Goal: Task Accomplishment & Management: Manage account settings

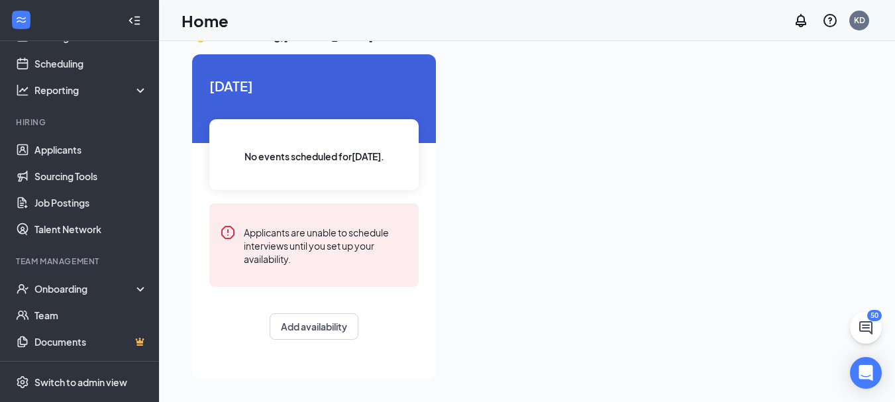
scroll to position [133, 0]
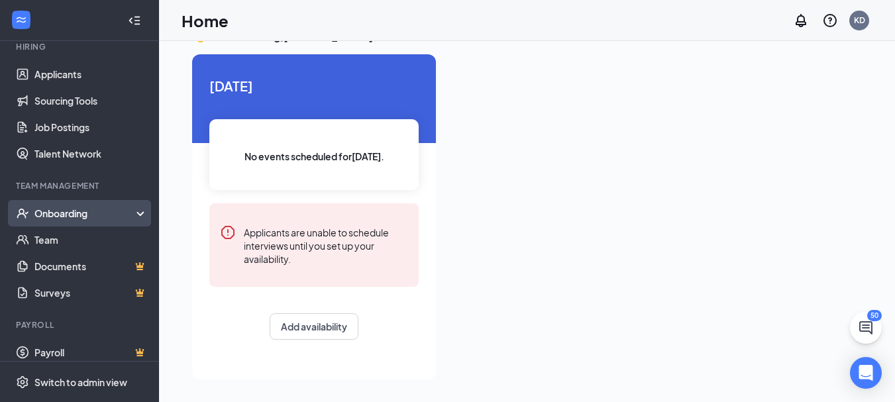
click at [119, 217] on div "Onboarding" at bounding box center [85, 213] width 102 height 13
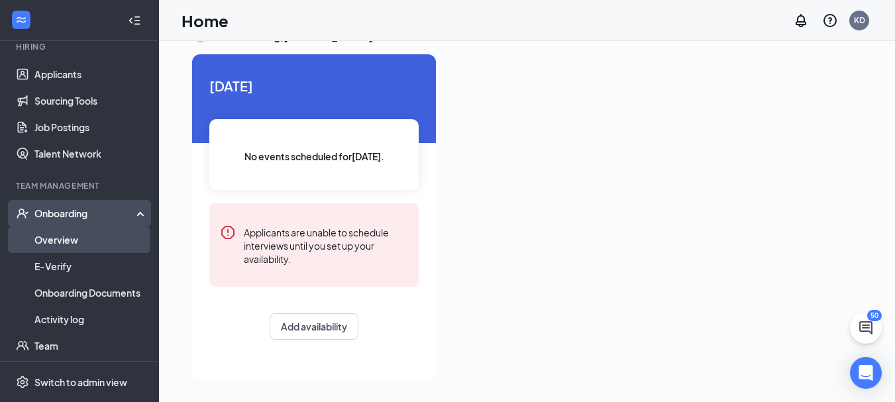
click at [102, 233] on link "Overview" at bounding box center [90, 240] width 113 height 27
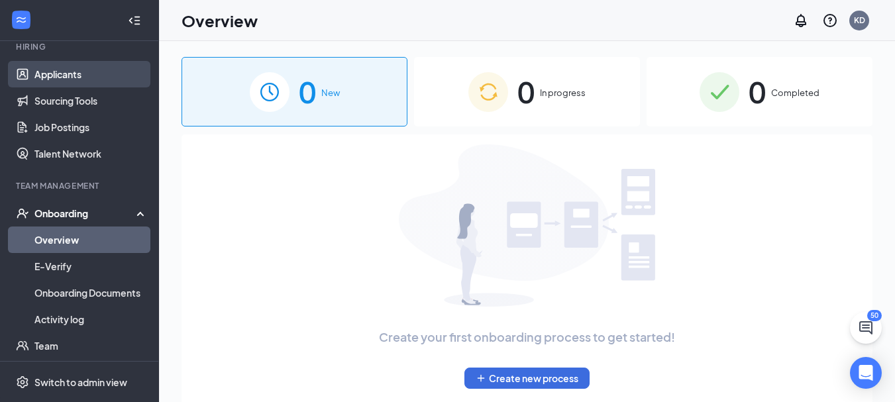
click at [97, 80] on link "Applicants" at bounding box center [90, 74] width 113 height 27
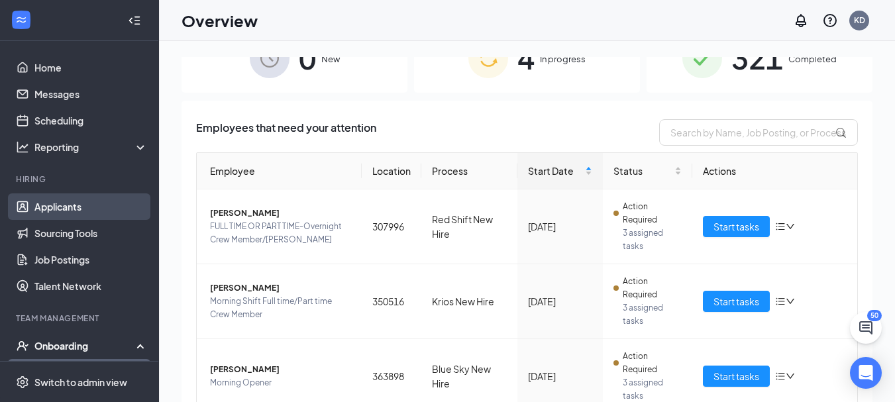
click at [63, 213] on link "Applicants" at bounding box center [90, 206] width 113 height 27
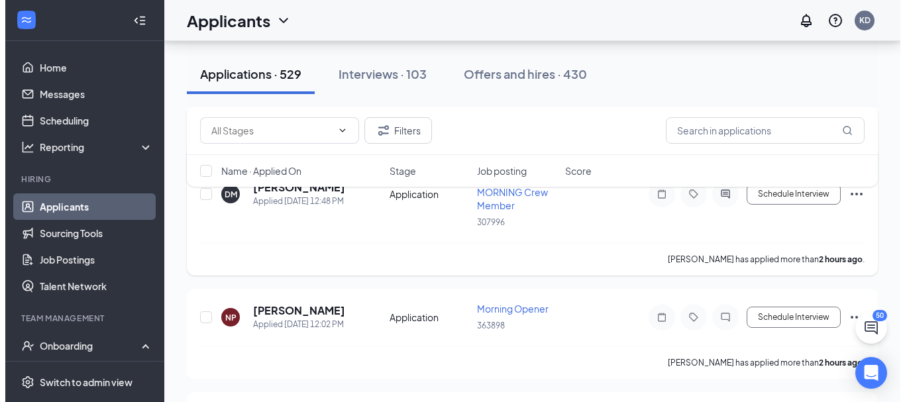
scroll to position [331, 0]
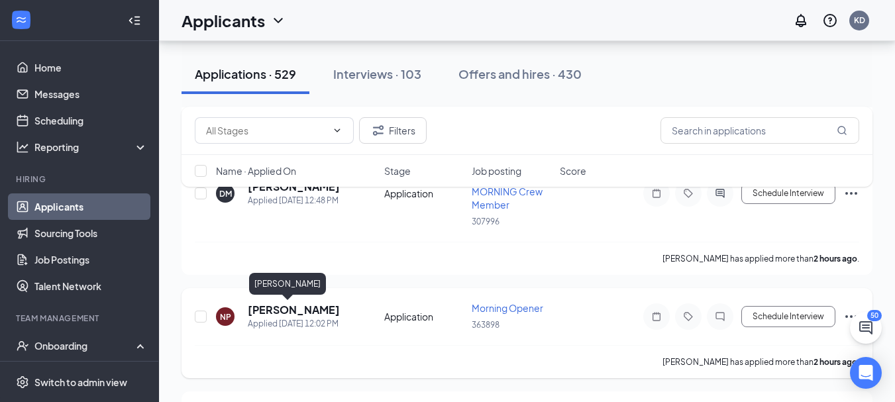
click at [271, 303] on h5 "[PERSON_NAME]" at bounding box center [294, 310] width 92 height 15
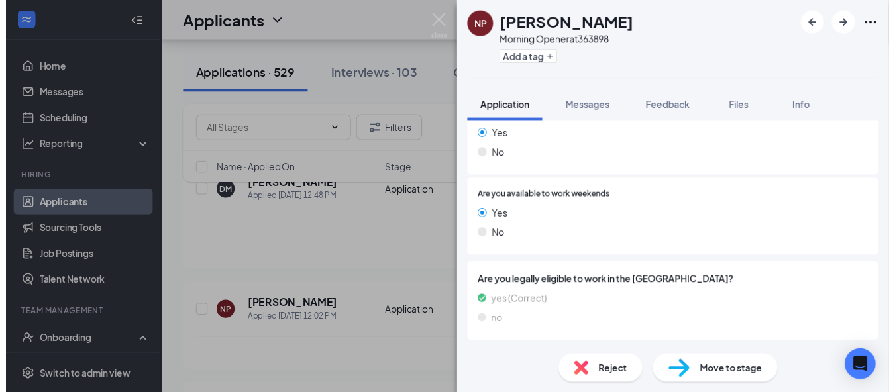
scroll to position [307, 0]
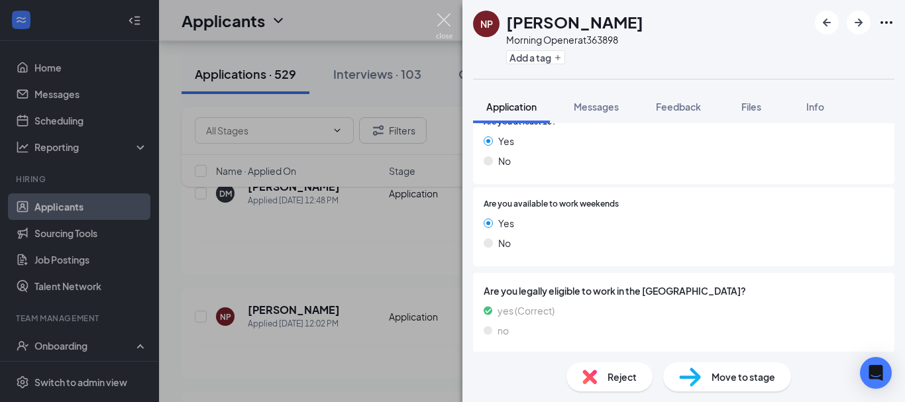
click at [443, 16] on img at bounding box center [444, 26] width 17 height 26
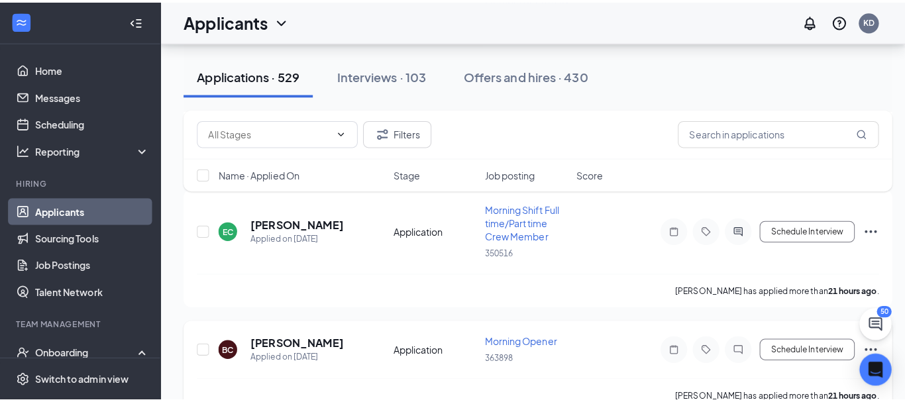
scroll to position [1524, 0]
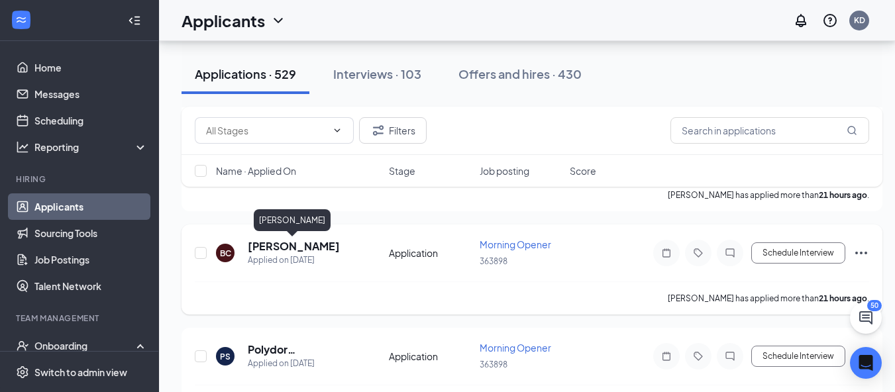
click at [290, 247] on h5 "[PERSON_NAME]" at bounding box center [294, 246] width 92 height 15
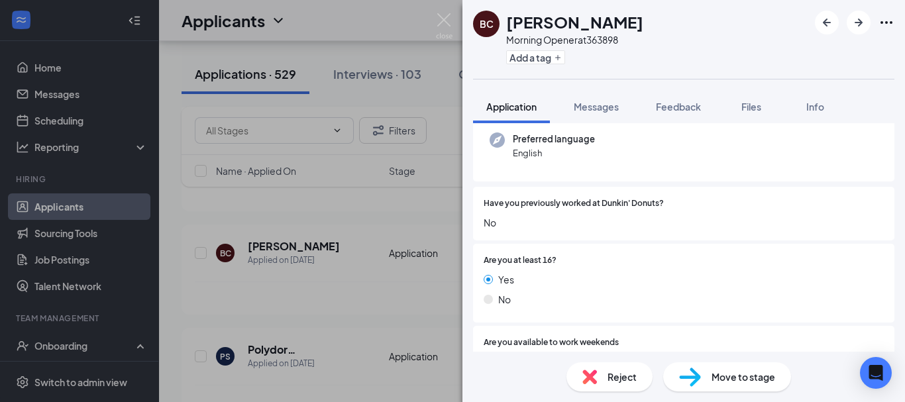
scroll to position [133, 0]
click at [349, 251] on div "BC [PERSON_NAME] Morning Opener at 363898 Add a tag Application Messages Feedba…" at bounding box center [452, 201] width 905 height 402
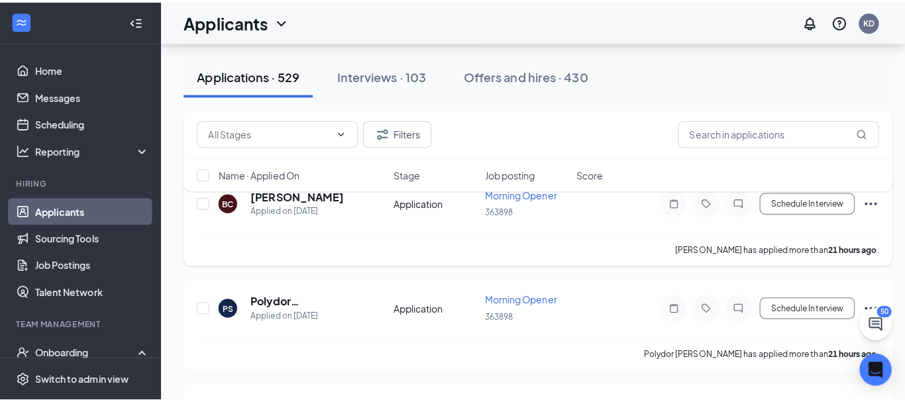
scroll to position [1590, 0]
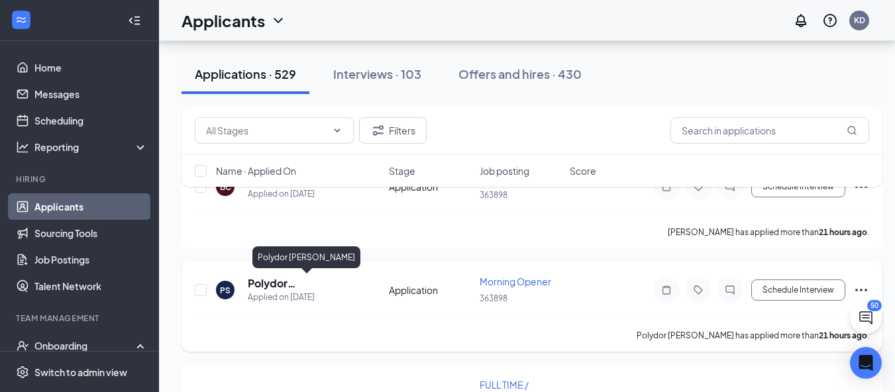
click at [306, 282] on h5 "Polydor [PERSON_NAME]" at bounding box center [300, 283] width 105 height 15
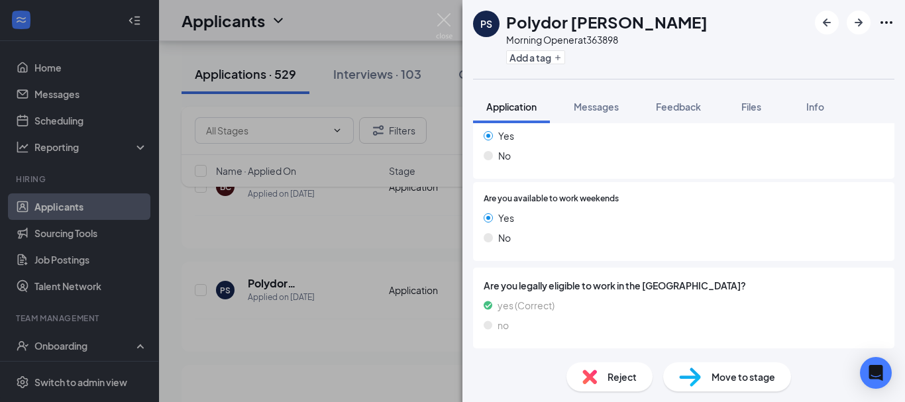
scroll to position [270, 0]
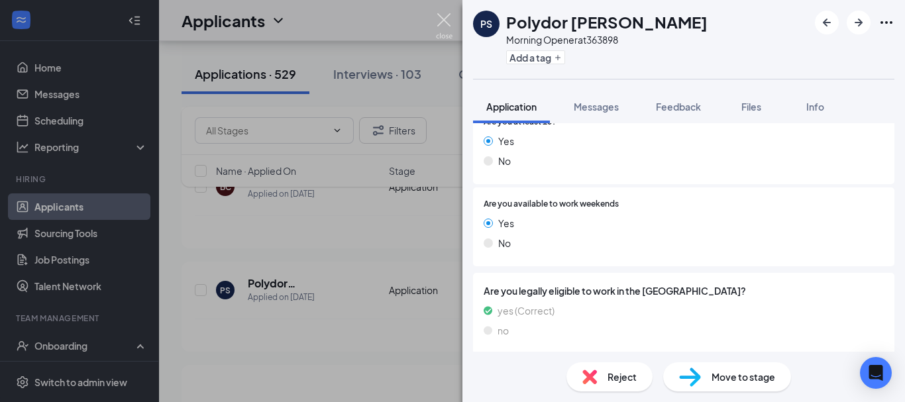
click at [448, 23] on img at bounding box center [444, 26] width 17 height 26
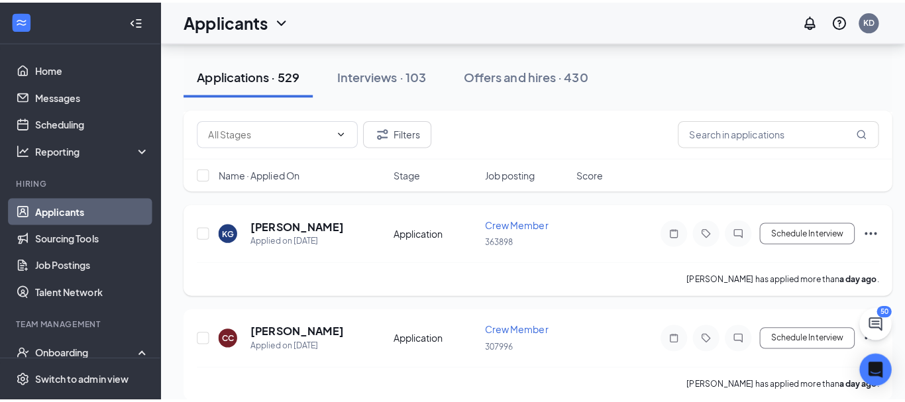
scroll to position [1922, 0]
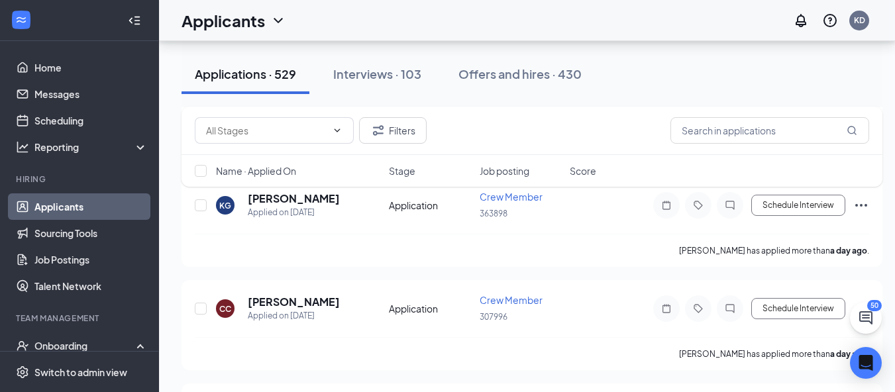
click at [313, 196] on div "Filters Name · Applied On Stage Job posting Score" at bounding box center [532, 153] width 701 height 93
click at [309, 201] on h5 "[PERSON_NAME]" at bounding box center [294, 198] width 92 height 15
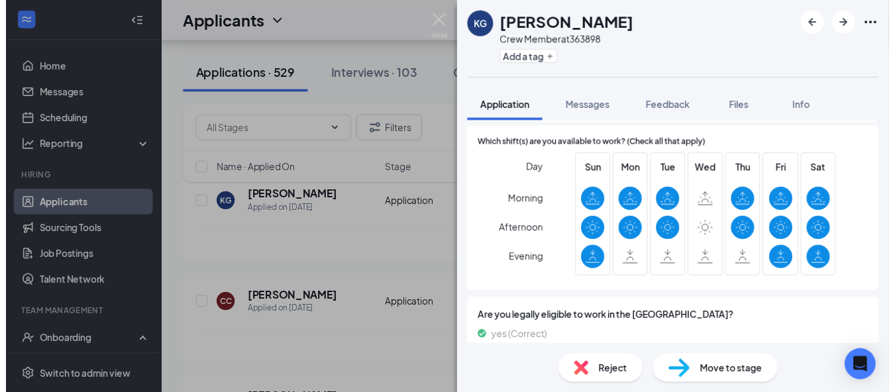
scroll to position [567, 0]
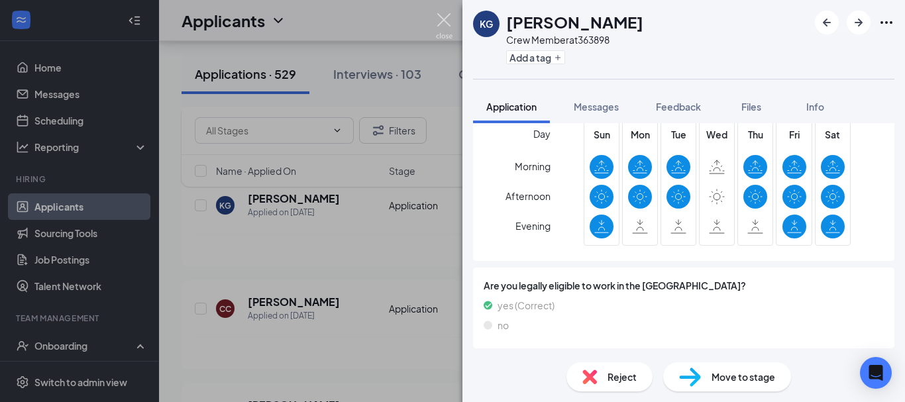
click at [446, 27] on img at bounding box center [444, 26] width 17 height 26
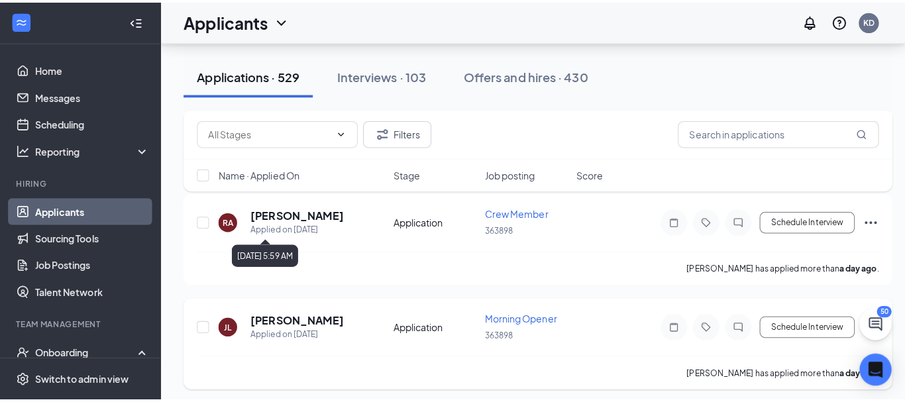
scroll to position [2385, 0]
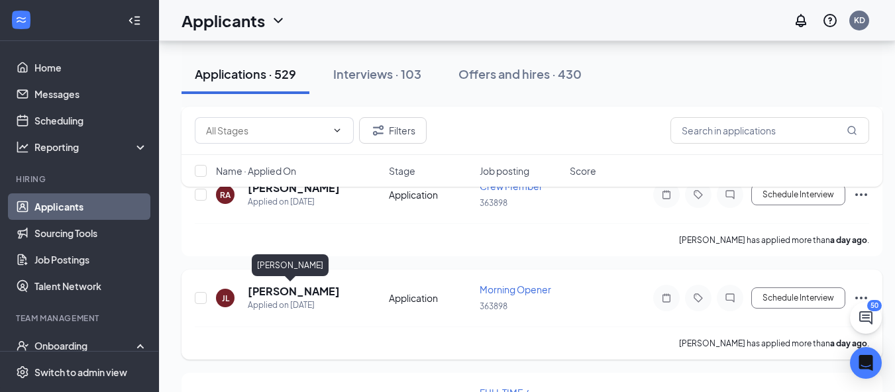
click at [280, 293] on h5 "[PERSON_NAME]" at bounding box center [294, 291] width 92 height 15
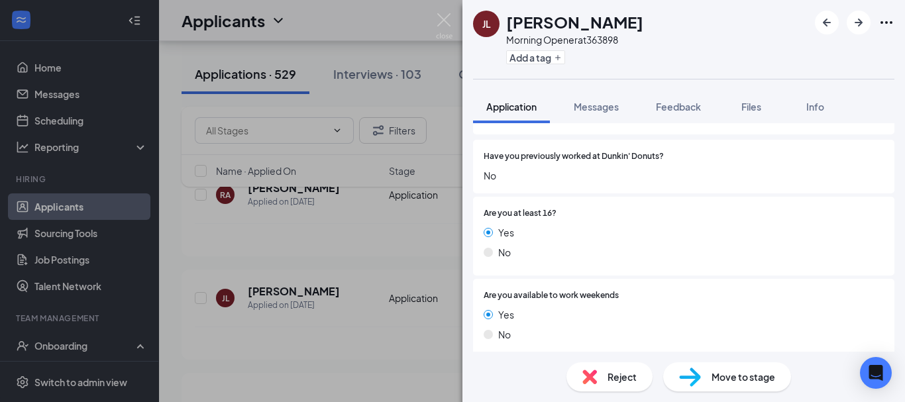
scroll to position [312, 0]
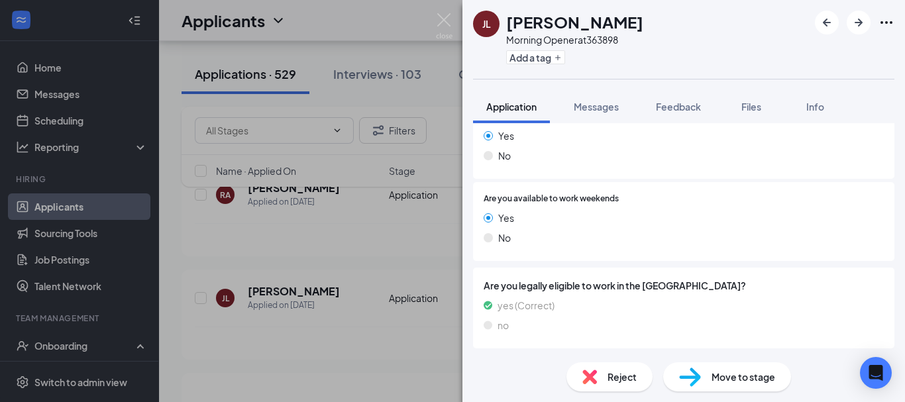
click at [282, 255] on div "[PERSON_NAME] Jaeden [PERSON_NAME] Morning Opener at 363898 Add a tag Applicati…" at bounding box center [452, 201] width 905 height 402
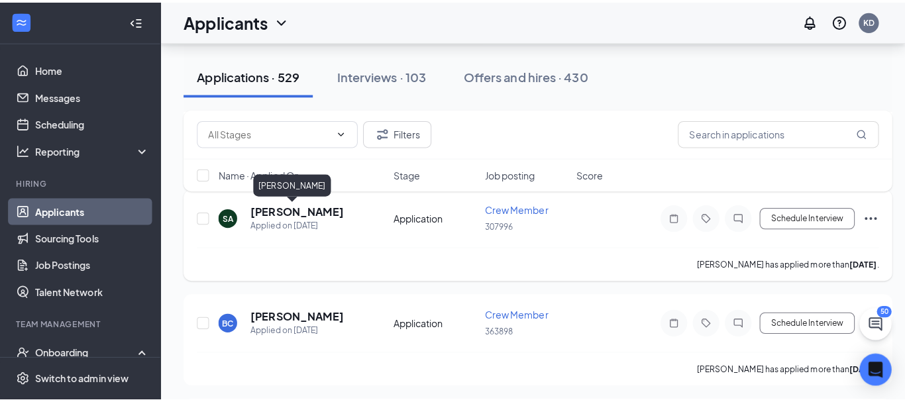
scroll to position [2717, 0]
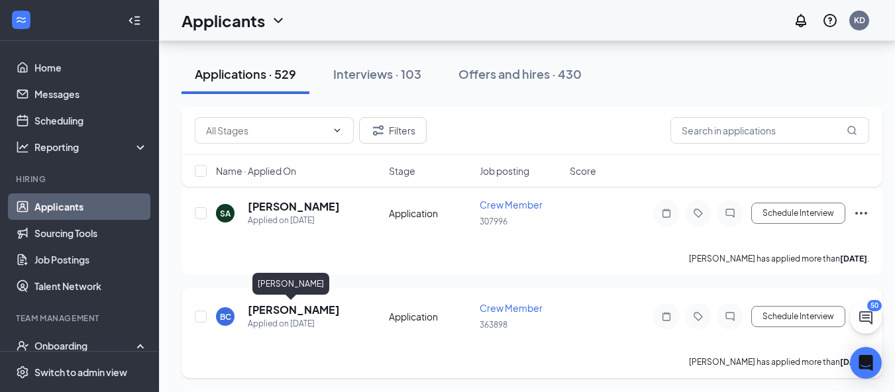
click at [292, 311] on h5 "[PERSON_NAME]" at bounding box center [294, 310] width 92 height 15
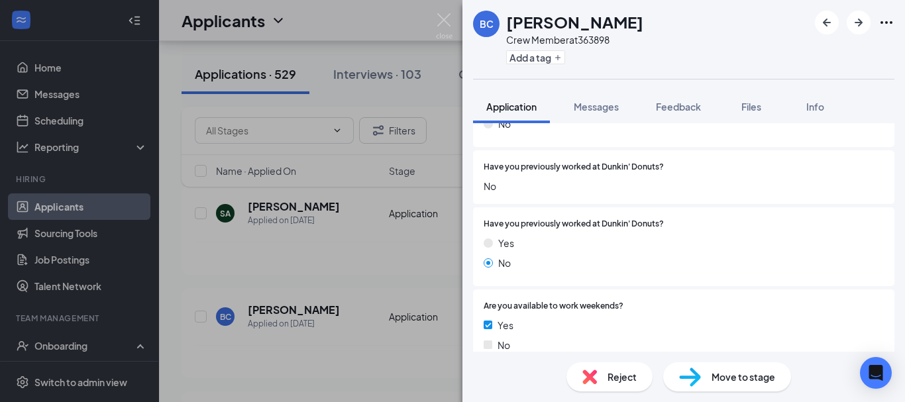
scroll to position [265, 0]
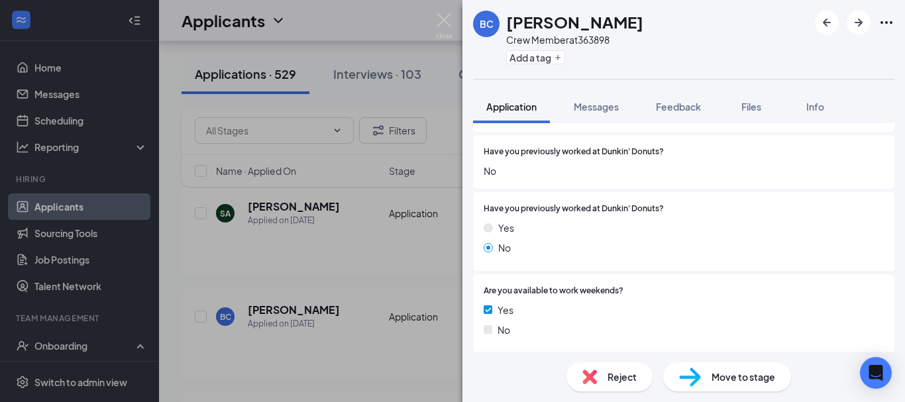
click at [396, 305] on div "BC [PERSON_NAME] Crew Member at 363898 Add a tag Application Messages Feedback …" at bounding box center [452, 201] width 905 height 402
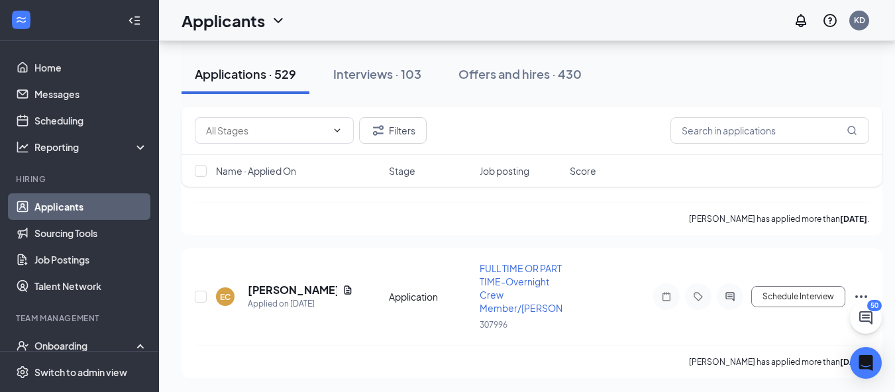
scroll to position [3668, 0]
click at [46, 198] on link "Applicants" at bounding box center [90, 206] width 113 height 27
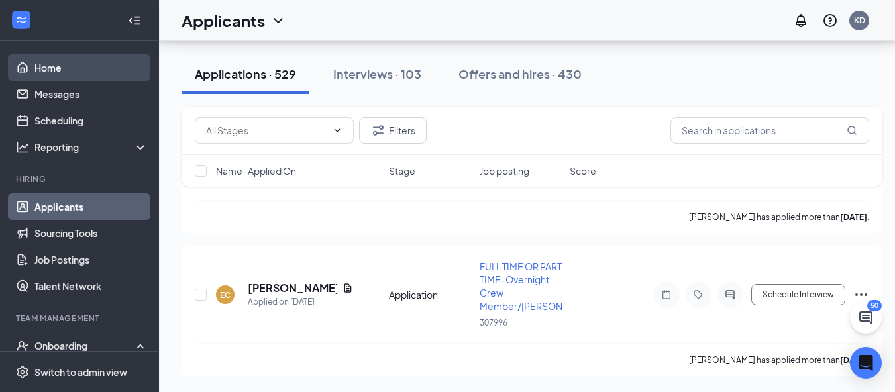
click at [48, 58] on link "Home" at bounding box center [90, 67] width 113 height 27
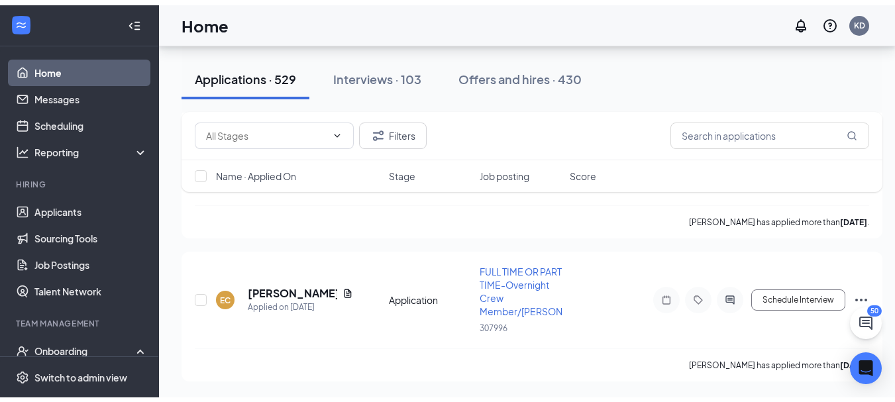
scroll to position [28, 0]
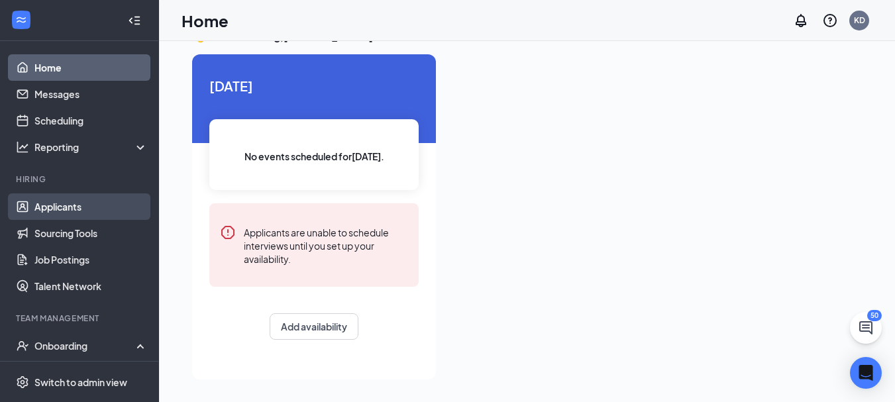
click at [73, 211] on link "Applicants" at bounding box center [90, 206] width 113 height 27
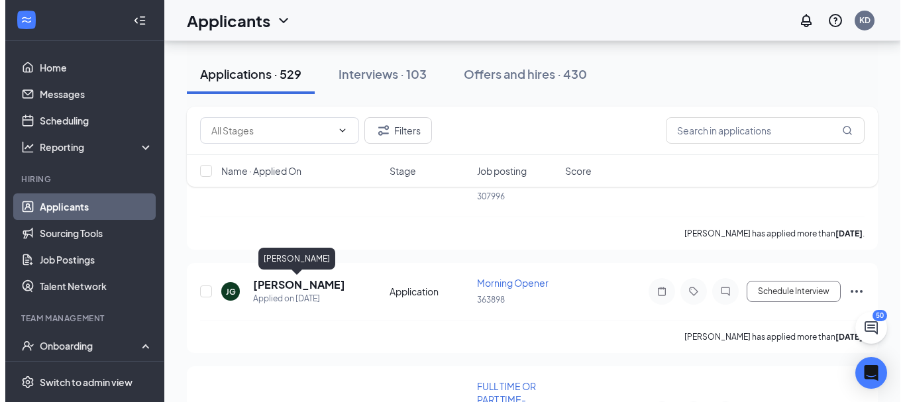
scroll to position [3871, 0]
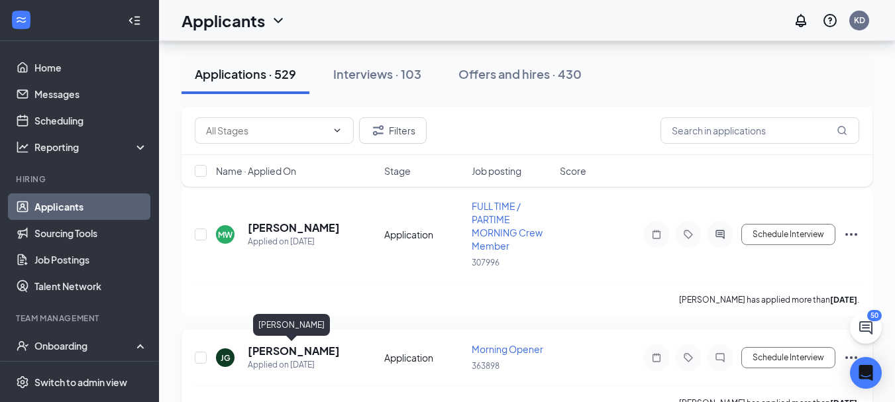
click at [292, 351] on h5 "[PERSON_NAME]" at bounding box center [294, 351] width 92 height 15
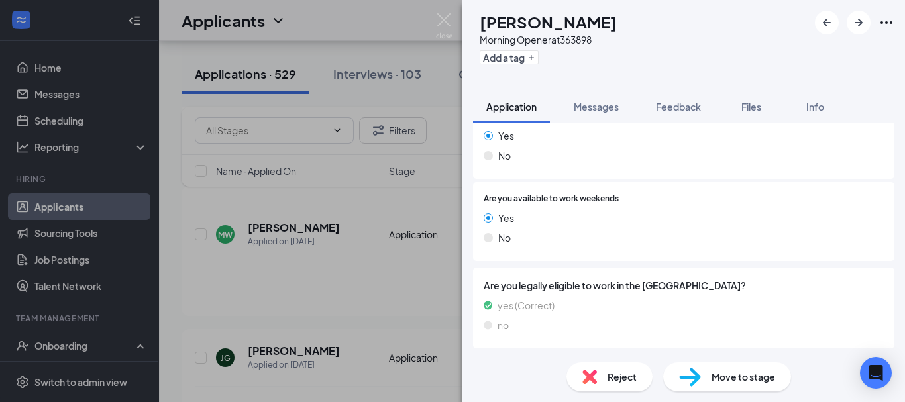
scroll to position [312, 0]
click at [447, 21] on img at bounding box center [444, 26] width 17 height 26
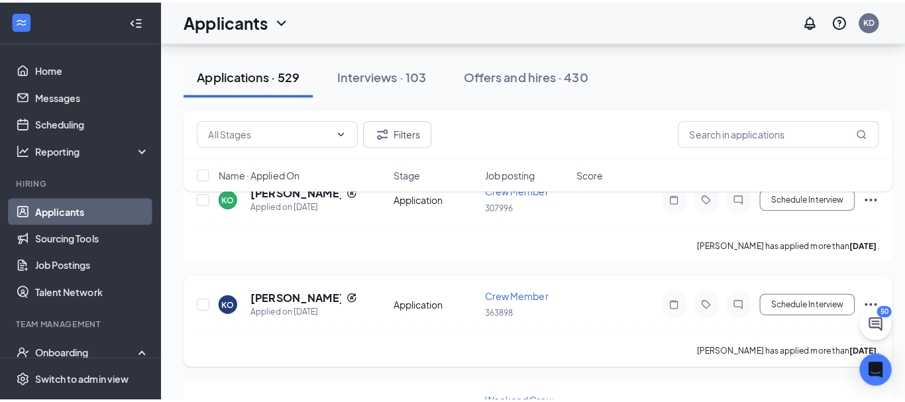
scroll to position [4666, 0]
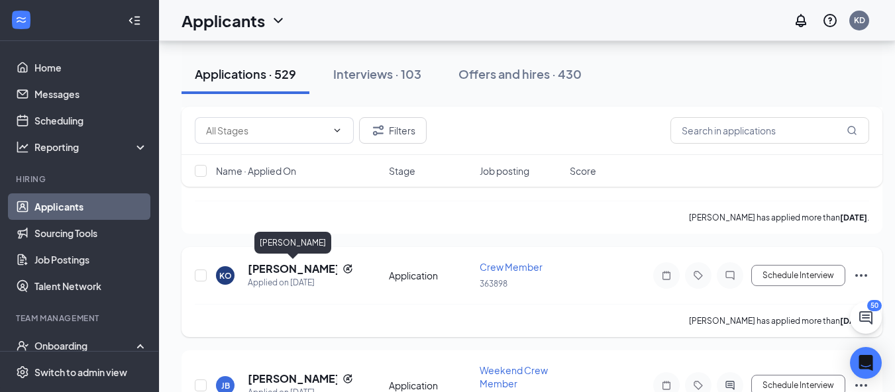
click at [263, 272] on h5 "[PERSON_NAME]" at bounding box center [292, 269] width 89 height 15
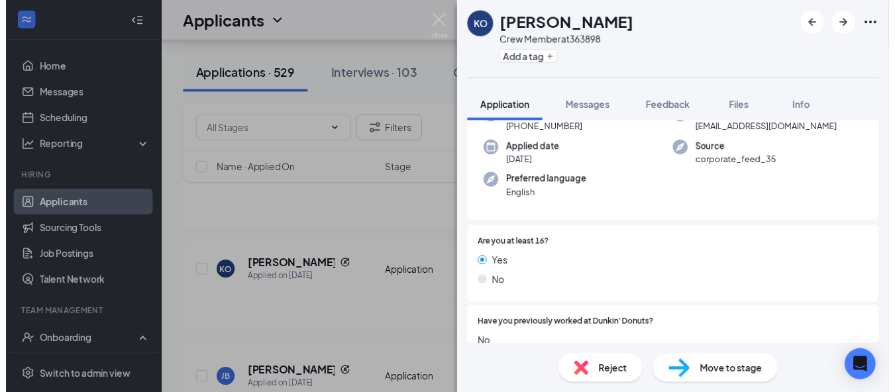
scroll to position [265, 0]
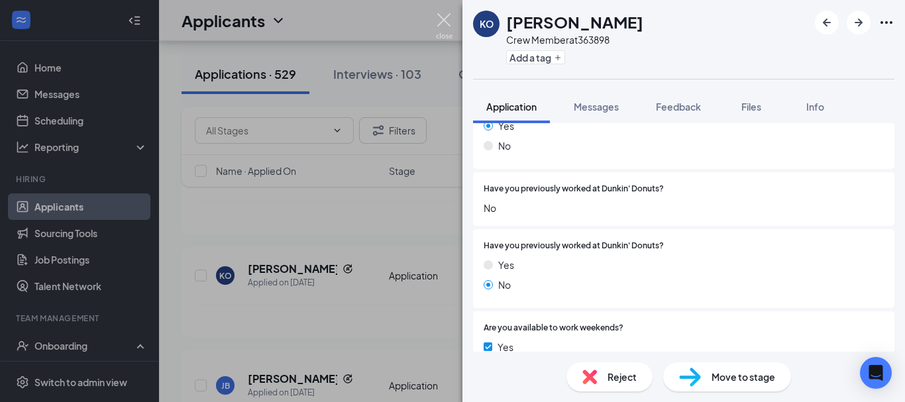
click at [449, 22] on img at bounding box center [444, 26] width 17 height 26
